Goal: Contribute content

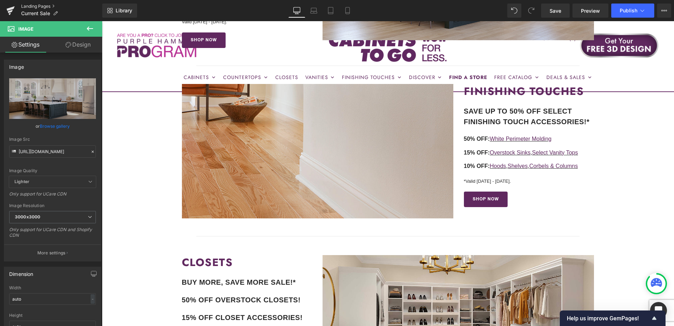
click at [36, 6] on link "Landing Pages" at bounding box center [61, 7] width 81 height 6
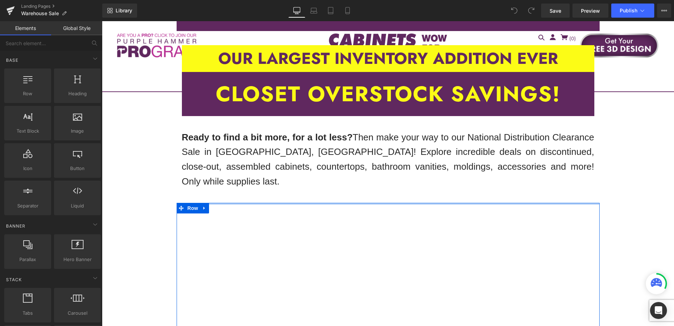
scroll to position [282, 0]
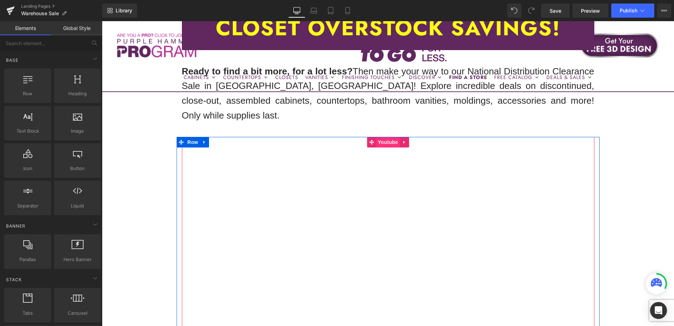
click at [384, 137] on span "Youtube" at bounding box center [388, 142] width 24 height 11
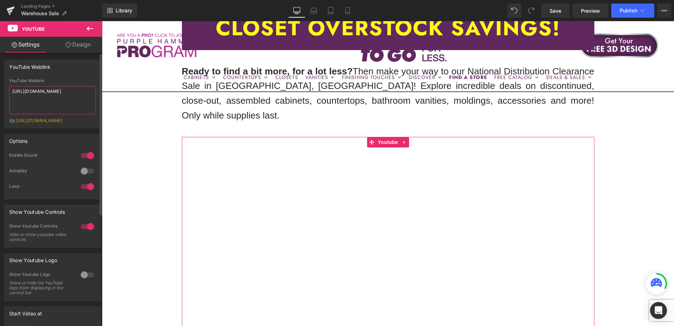
click at [54, 90] on textarea "https://youtu.be/shBgJV2fUEw" at bounding box center [52, 100] width 87 height 28
paste textarea "https://youtu.be/dly6R8DNZAE"
click at [13, 92] on textarea "https://youtu.be/dly6R8DNZAE" at bounding box center [52, 100] width 87 height 28
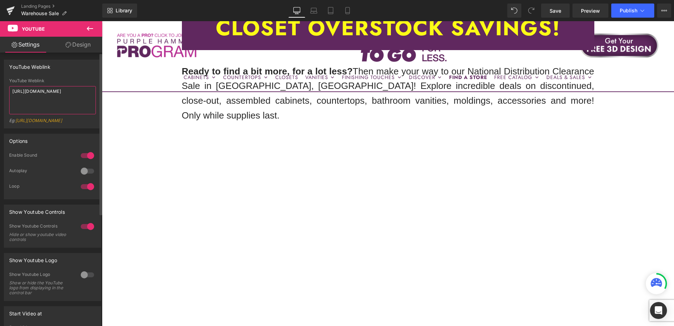
click at [88, 92] on textarea "https://youtu.be/dly6R8DNZAE" at bounding box center [52, 100] width 87 height 28
type textarea "https://youtu.be/dly6R8DNZAE"
click at [562, 13] on link "Save" at bounding box center [555, 11] width 29 height 14
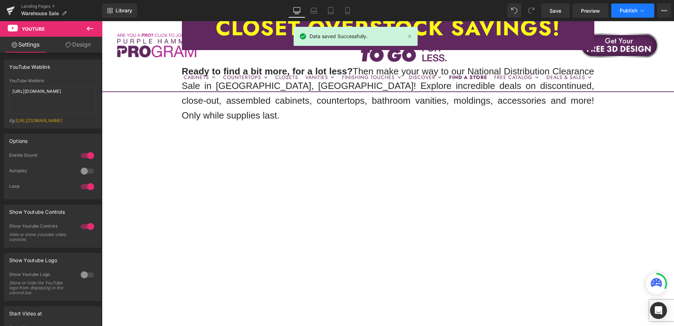
click at [632, 12] on span "Publish" at bounding box center [629, 11] width 18 height 6
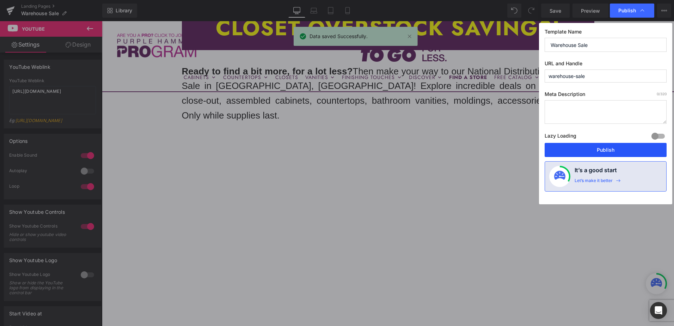
click at [607, 149] on button "Publish" at bounding box center [606, 150] width 122 height 14
